Goal: Task Accomplishment & Management: Manage account settings

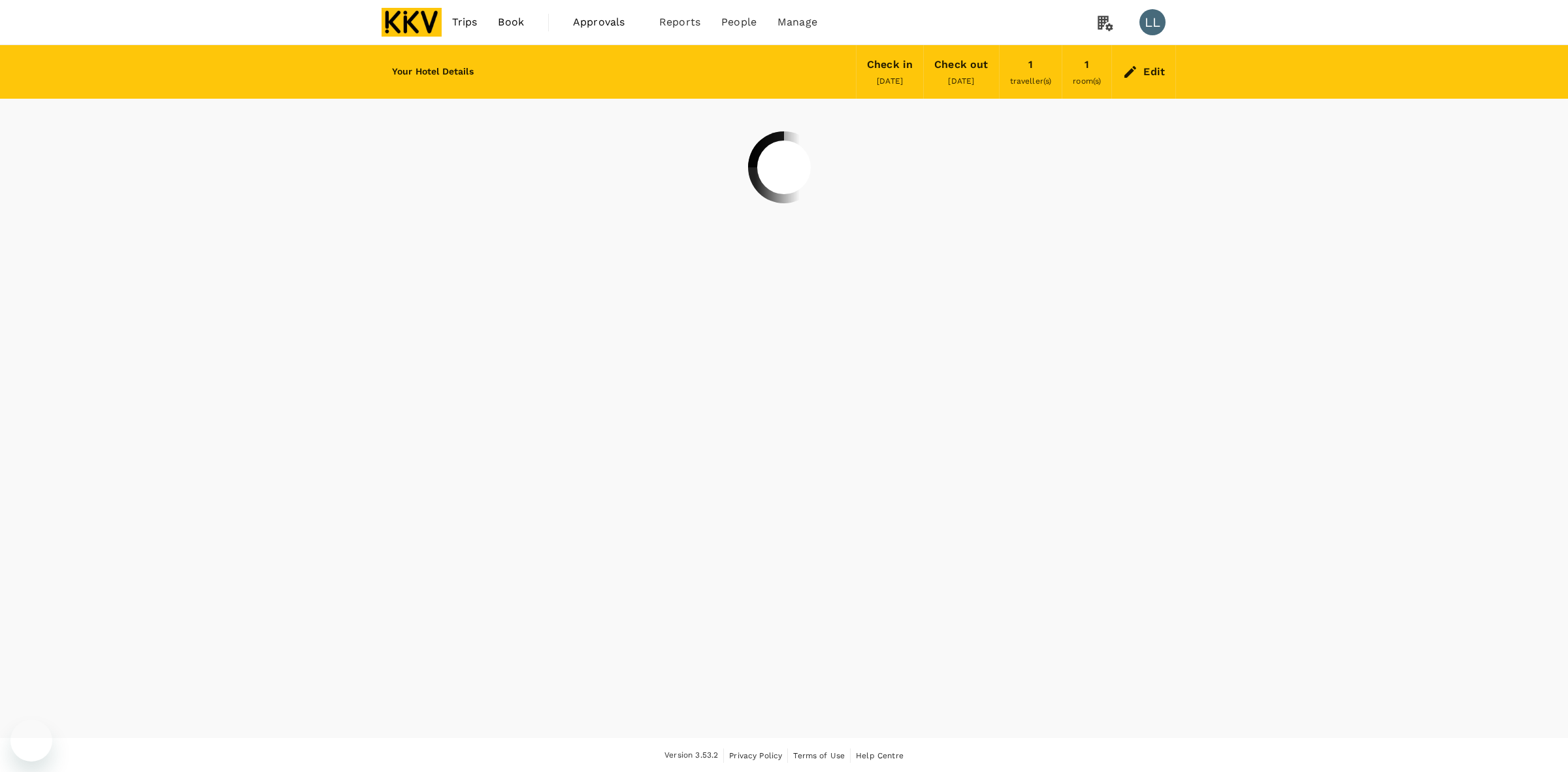
click at [785, 19] on span "Manage" at bounding box center [796, 22] width 40 height 16
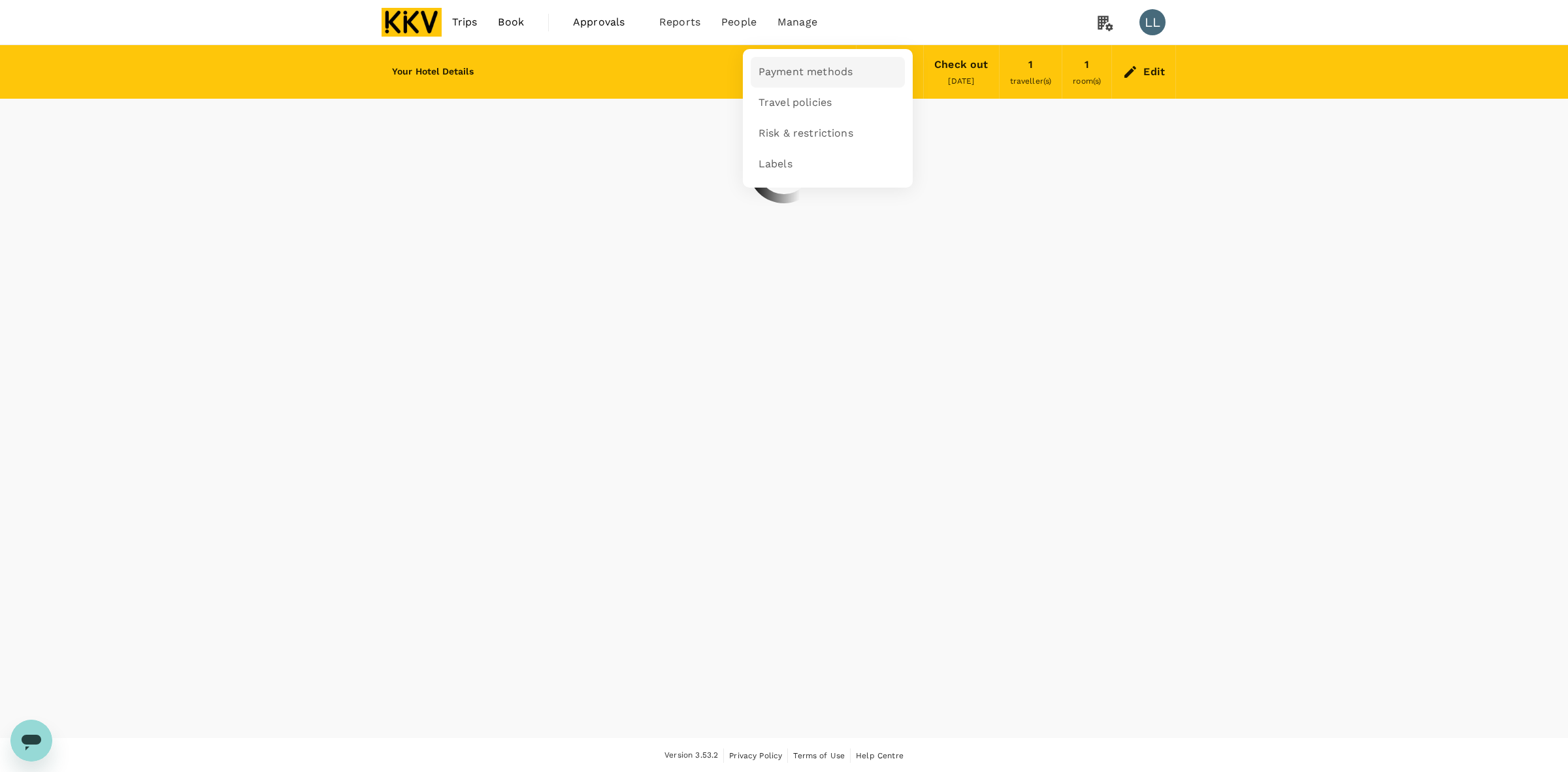
click at [788, 79] on span "Payment methods" at bounding box center [806, 72] width 94 height 15
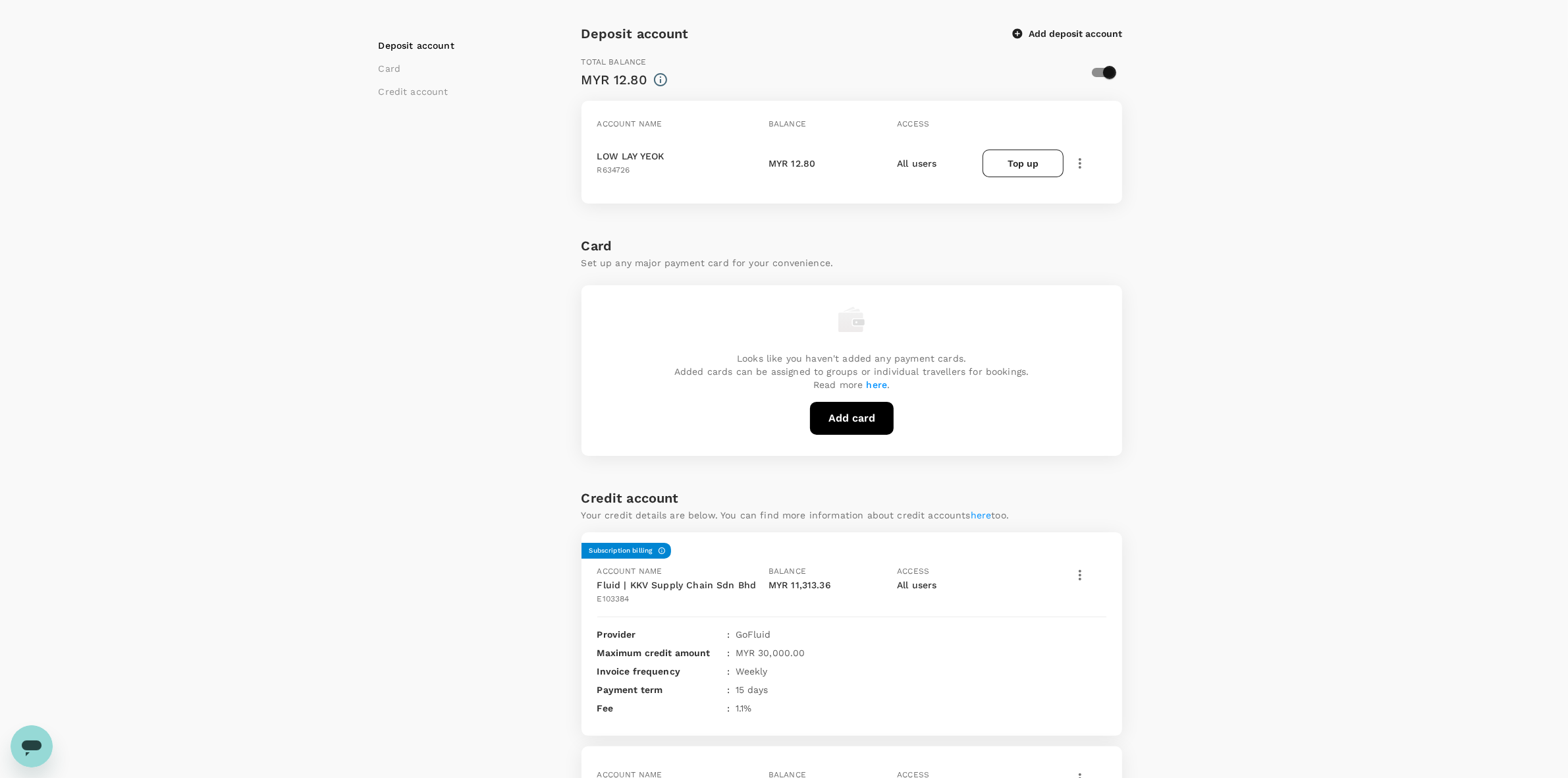
scroll to position [247, 0]
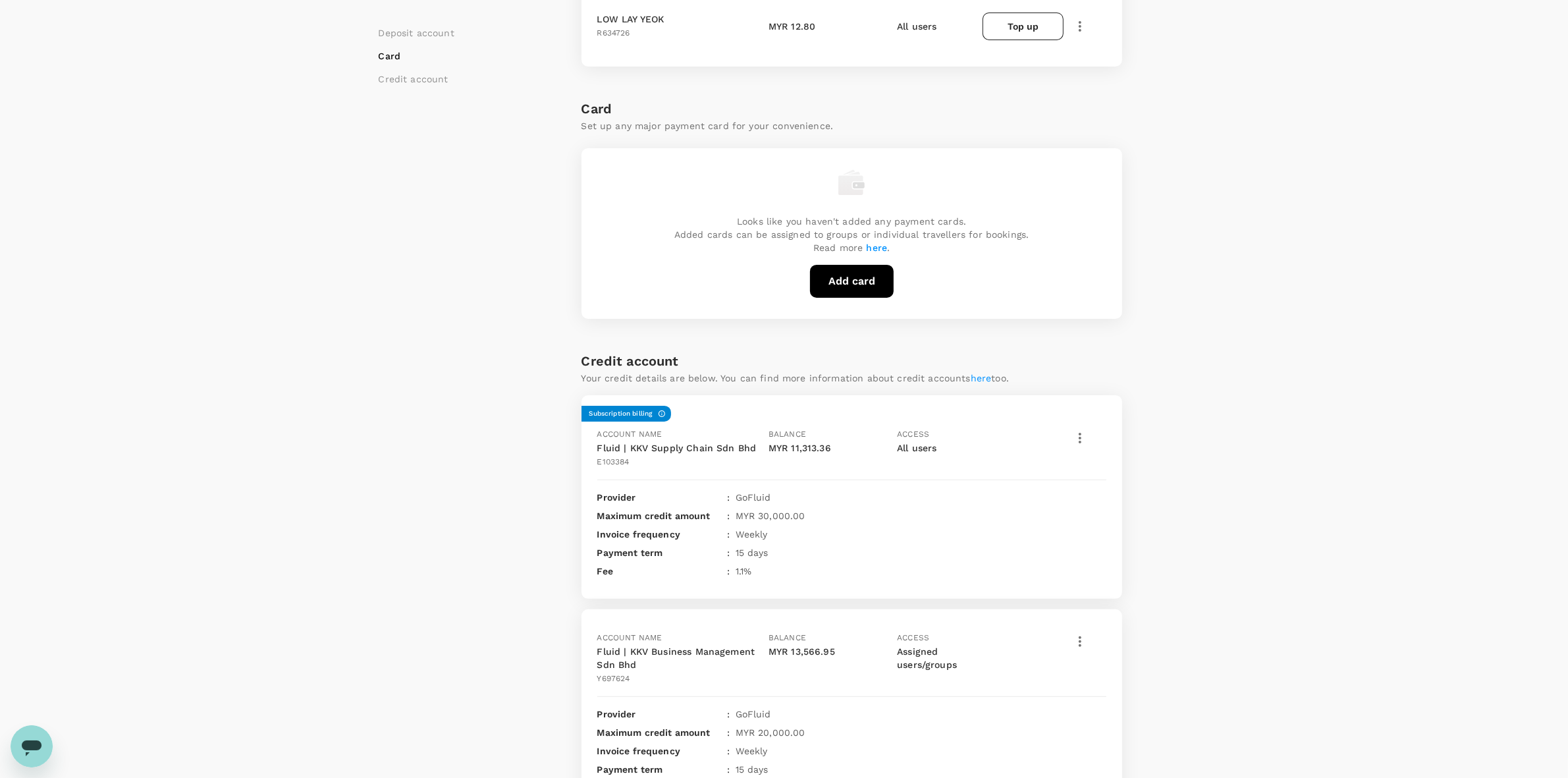
click at [1194, 363] on div "Payment methods Deposit account Card Credit account Deposit account Add deposit…" at bounding box center [784, 307] width 843 height 1017
click at [1222, 392] on div "Payment methods Deposit account Card Credit account Deposit account Add deposit…" at bounding box center [784, 317] width 1568 height 1038
drag, startPoint x: 1235, startPoint y: 383, endPoint x: 1044, endPoint y: 707, distance: 376.1
click at [1236, 381] on div "Payment methods Deposit account Card Credit account Deposit account Add deposit…" at bounding box center [784, 317] width 1568 height 1038
click at [1201, 383] on div "Payment methods Deposit account Card Credit account Deposit account Add deposit…" at bounding box center [784, 307] width 843 height 1017
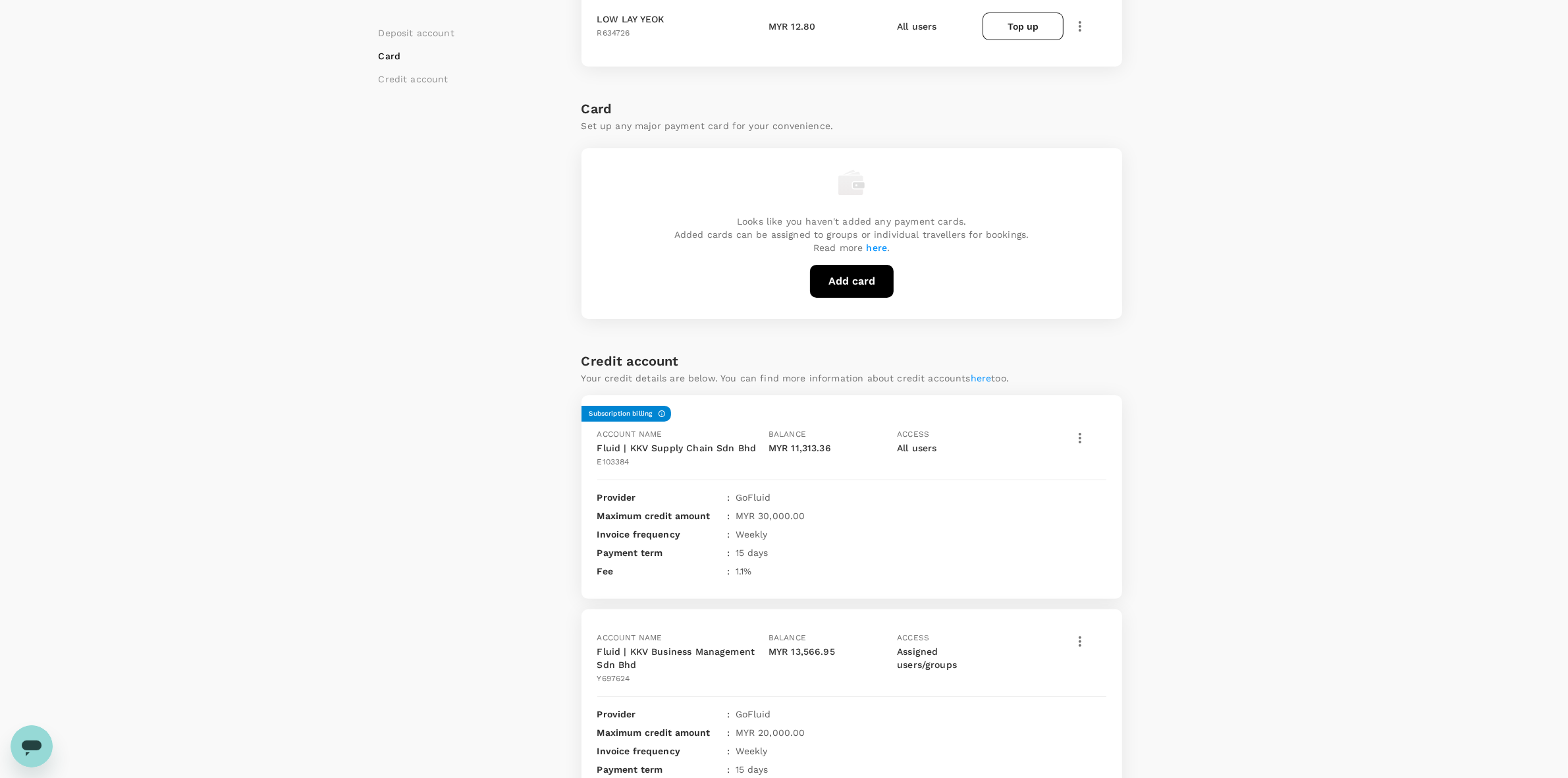
click at [1202, 386] on div "Payment methods Deposit account Card Credit account Deposit account Add deposit…" at bounding box center [784, 307] width 843 height 1017
click at [1204, 389] on div "Payment methods Deposit account Card Credit account Deposit account Add deposit…" at bounding box center [784, 307] width 843 height 1017
drag, startPoint x: 1307, startPoint y: 351, endPoint x: 1285, endPoint y: 352, distance: 22.0
click at [1306, 351] on div "Payment methods Deposit account Card Credit account Deposit account Add deposit…" at bounding box center [784, 317] width 1568 height 1038
click at [1180, 389] on div "Deposit account Card Credit account Deposit account Add deposit account Total b…" at bounding box center [784, 351] width 811 height 929
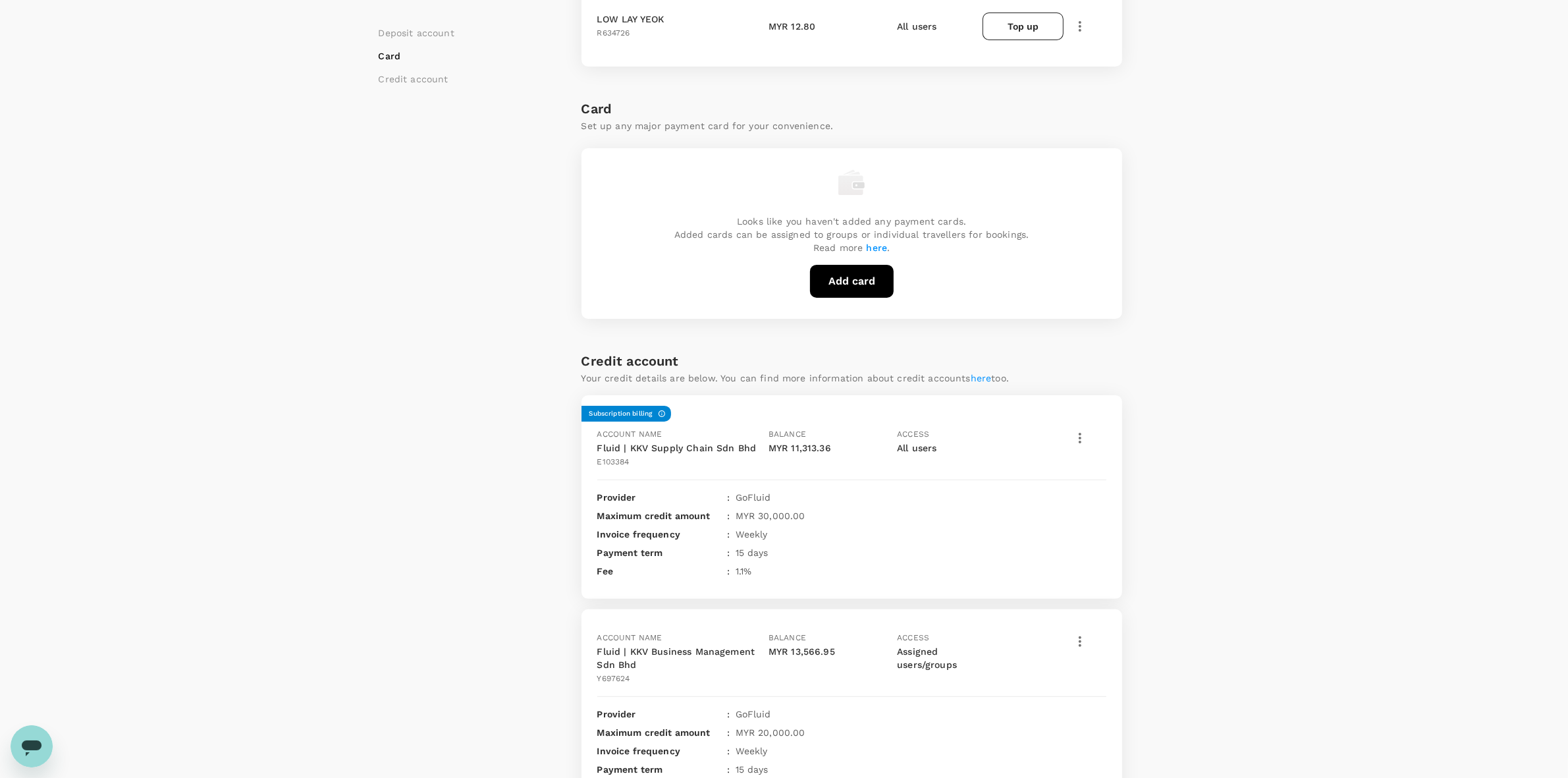
click at [1167, 390] on div "Deposit account Card Credit account Deposit account Add deposit account Total b…" at bounding box center [784, 351] width 811 height 929
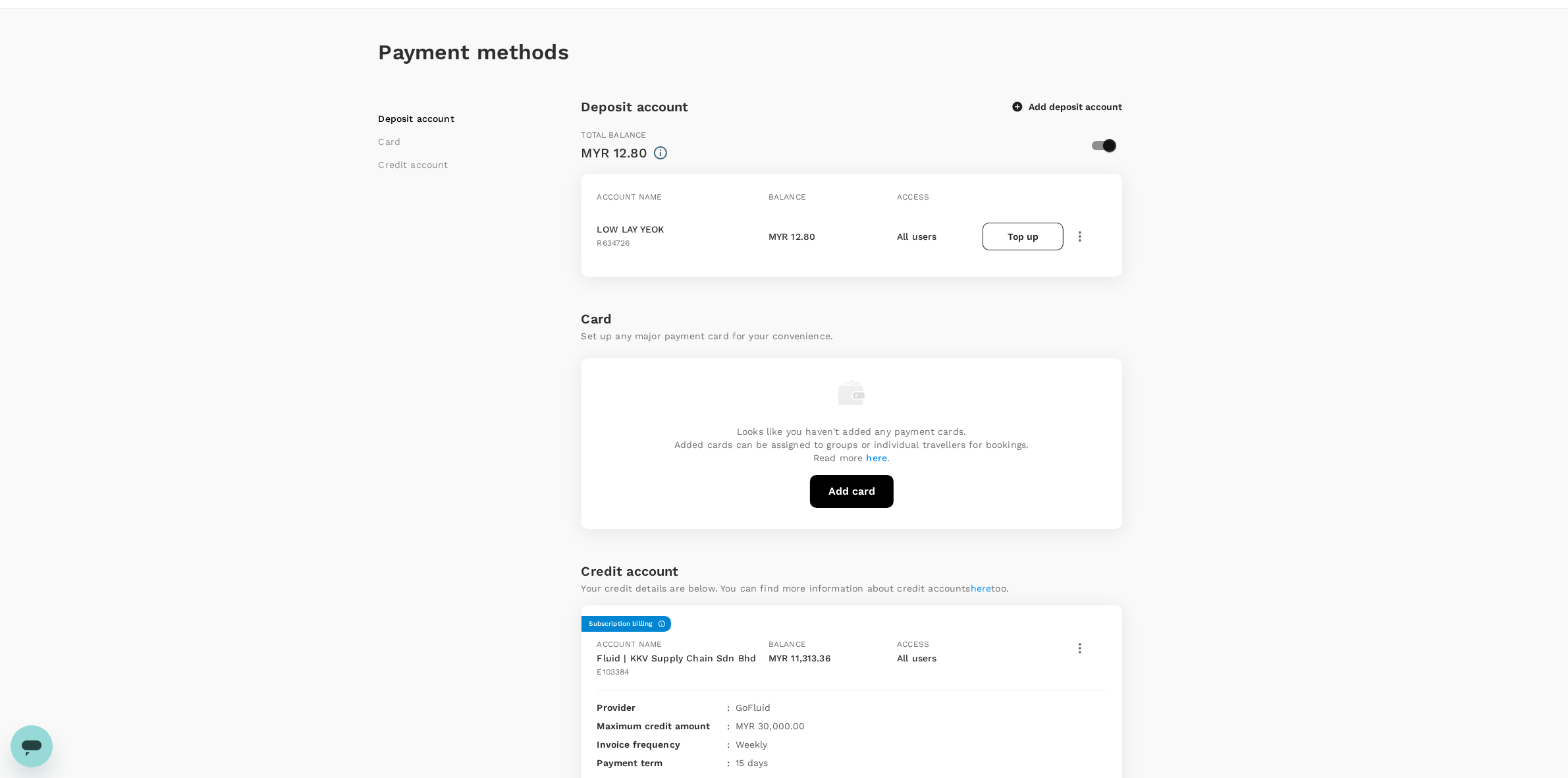
scroll to position [0, 0]
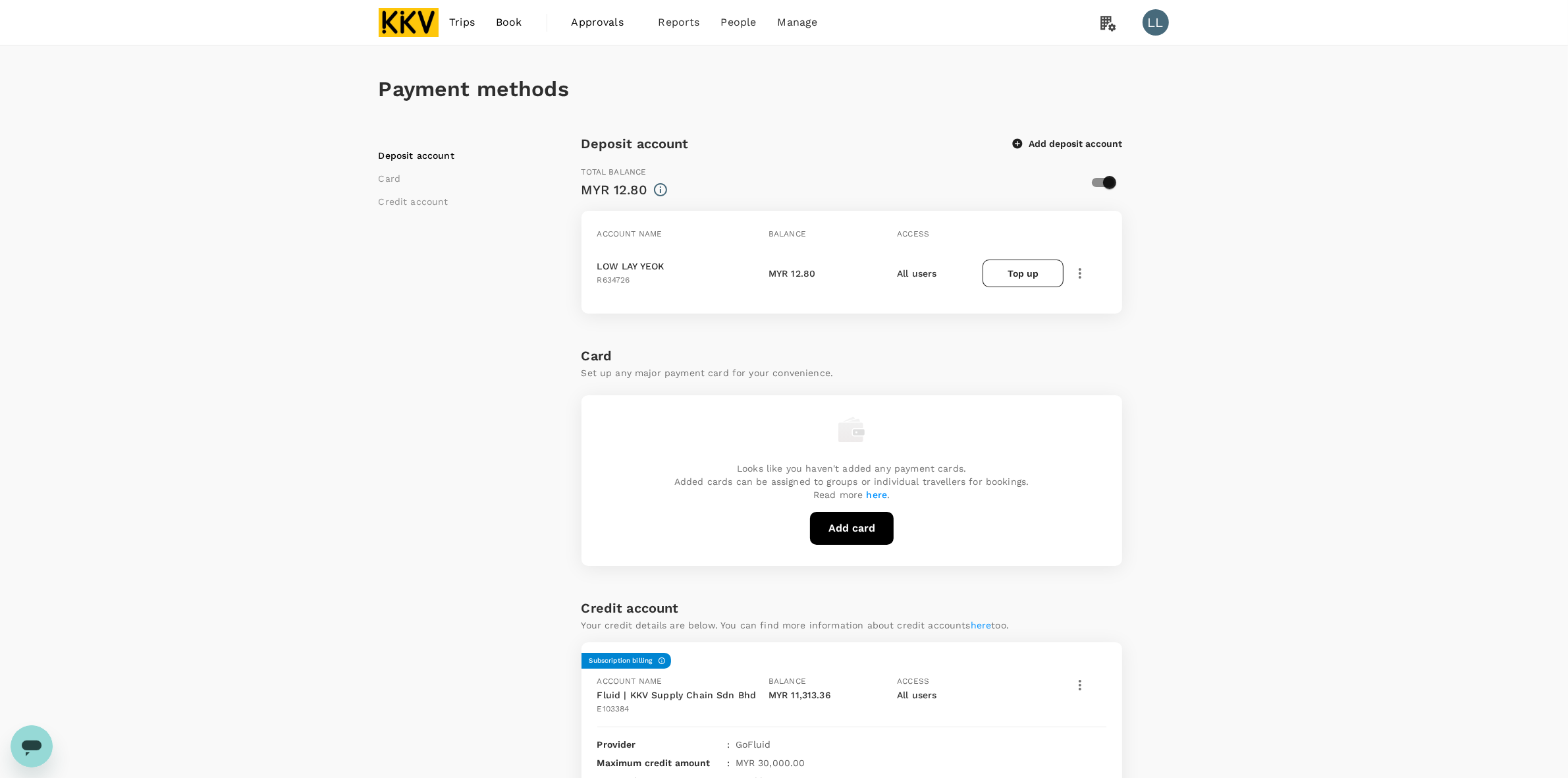
click at [1180, 383] on div "Deposit account Card Credit account Deposit account Add deposit account Total b…" at bounding box center [784, 597] width 811 height 929
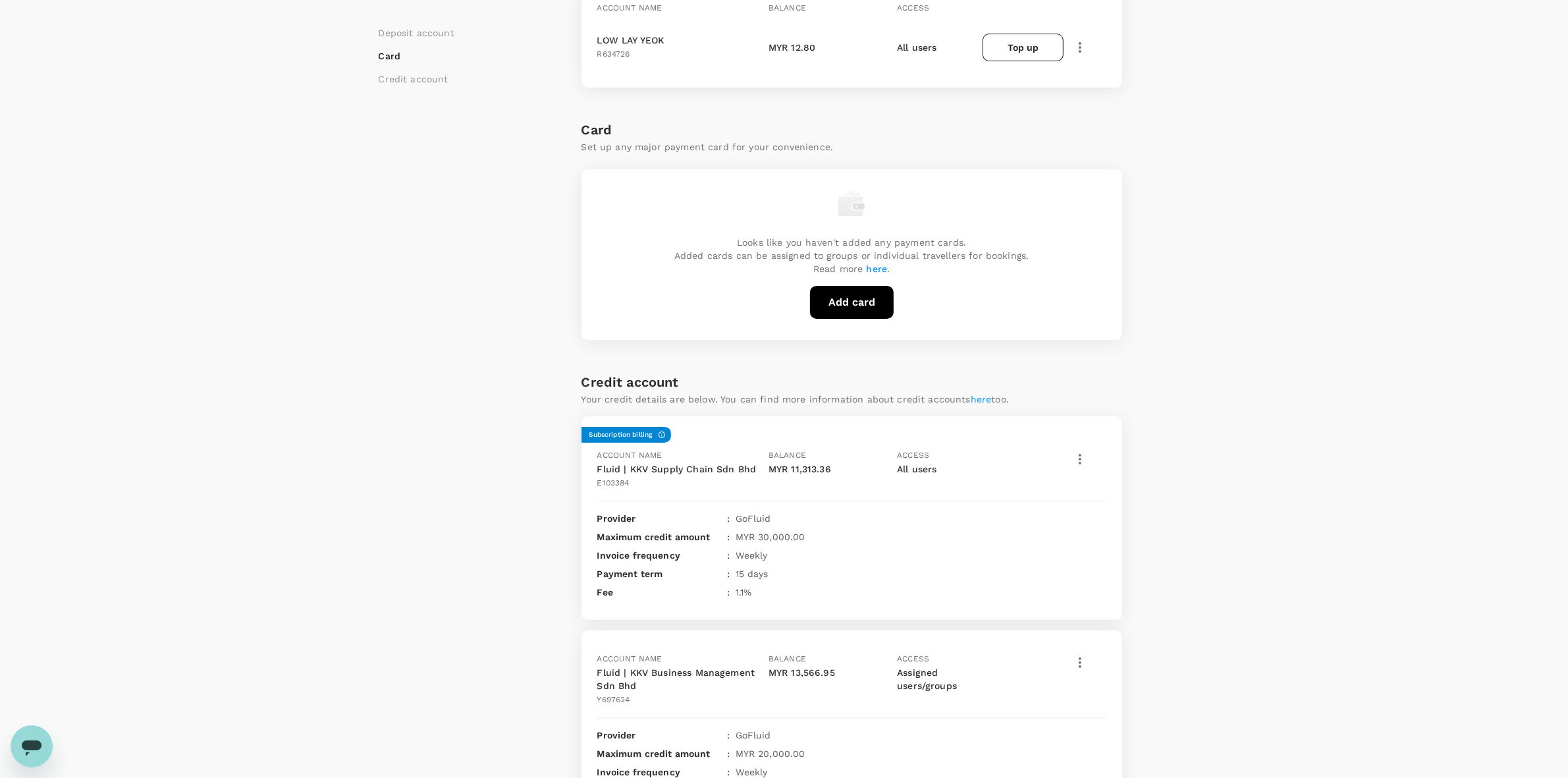
scroll to position [329, 0]
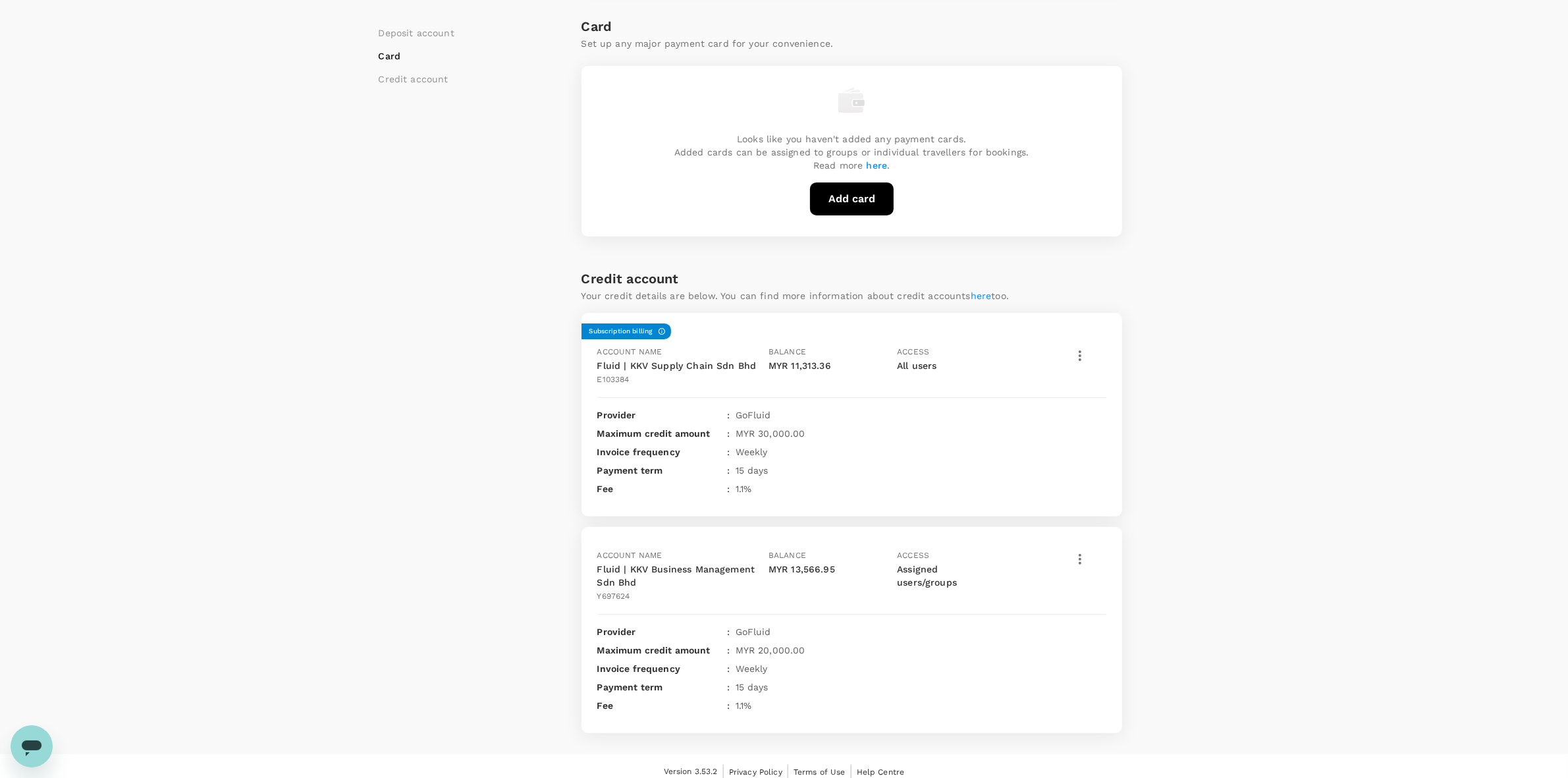
click at [1136, 417] on div "Deposit account Card Credit account Deposit account Add deposit account Total b…" at bounding box center [784, 268] width 811 height 929
drag, startPoint x: 1169, startPoint y: 491, endPoint x: 1177, endPoint y: 492, distance: 8.1
click at [1169, 491] on div "Deposit account Card Credit account Deposit account Add deposit account Total b…" at bounding box center [784, 268] width 811 height 929
click at [1179, 492] on div "Deposit account Card Credit account Deposit account Add deposit account Total b…" at bounding box center [784, 268] width 811 height 929
click at [1078, 354] on icon "button" at bounding box center [1079, 355] width 16 height 16
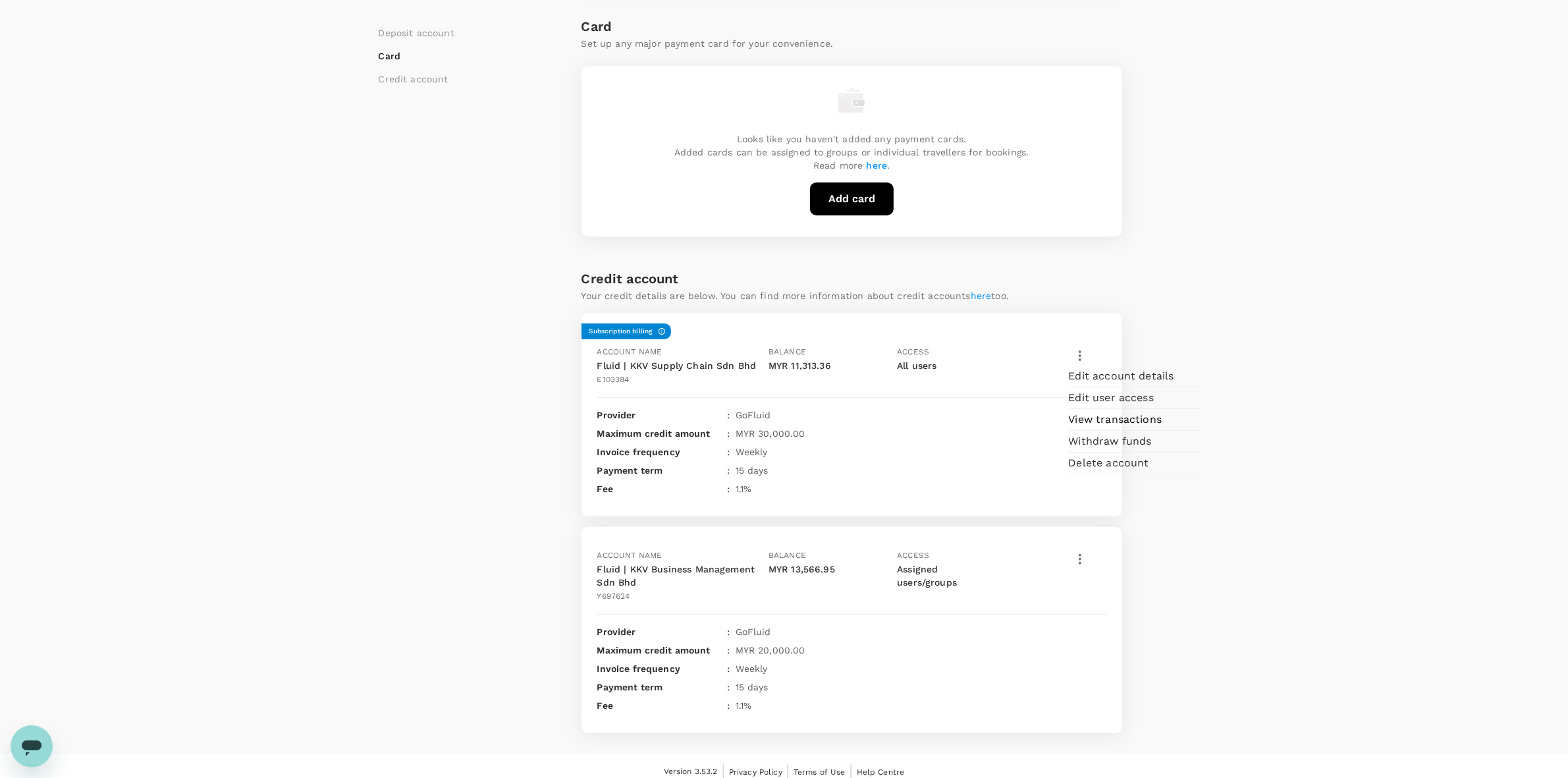
click at [1163, 427] on span "View transactions" at bounding box center [1135, 419] width 132 height 16
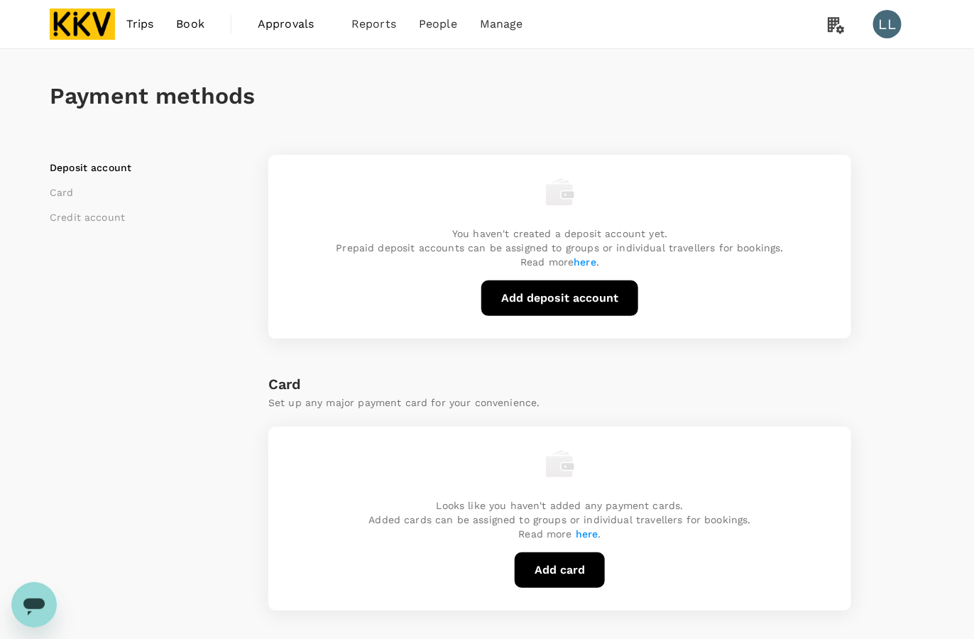
click at [892, 190] on div "Deposit account Card Credit account You haven't created a deposit account yet. …" at bounding box center [487, 568] width 875 height 851
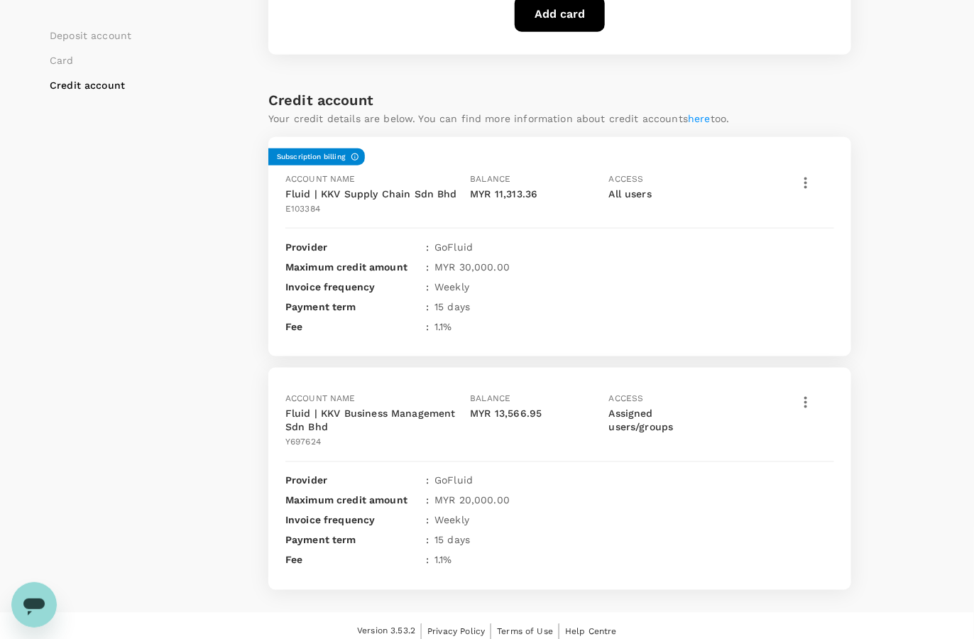
scroll to position [559, 0]
